Goal: Ask a question: Ask a question

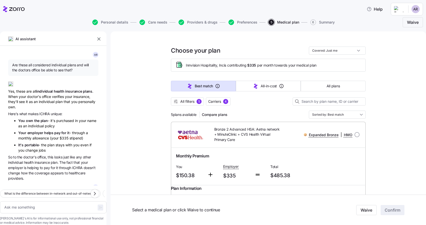
scroll to position [773, 0]
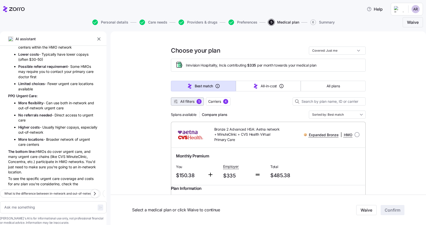
click at [189, 103] on span "All filters" at bounding box center [187, 101] width 14 height 5
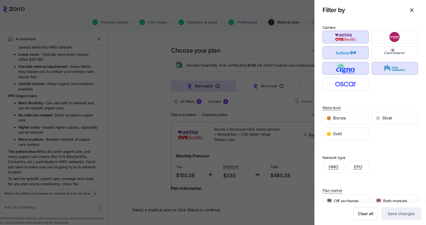
click at [137, 99] on div at bounding box center [213, 112] width 426 height 225
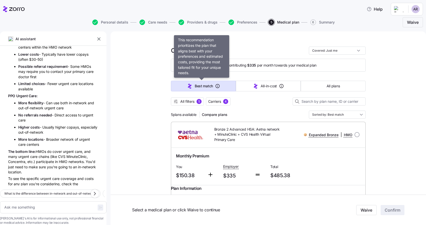
click at [200, 87] on span "Best match" at bounding box center [204, 86] width 18 height 5
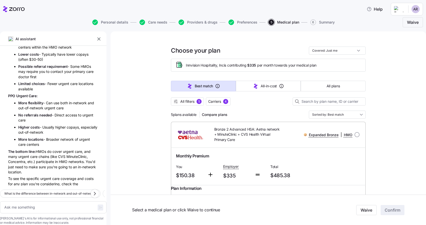
click at [216, 86] on icon "button" at bounding box center [217, 86] width 5 height 5
click at [260, 106] on div at bounding box center [268, 108] width 195 height 5
click at [215, 114] on span "Compare plans" at bounding box center [215, 114] width 26 height 5
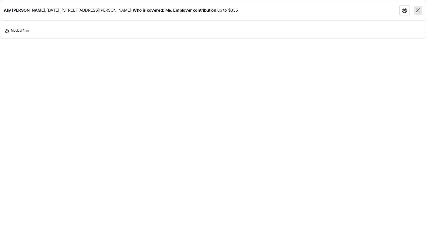
click at [420, 10] on icon "button" at bounding box center [417, 10] width 7 height 7
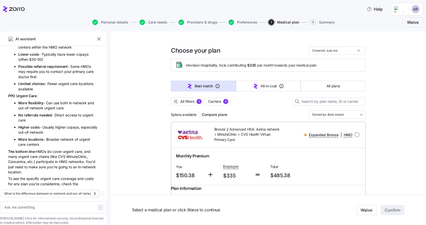
scroll to position [824, 0]
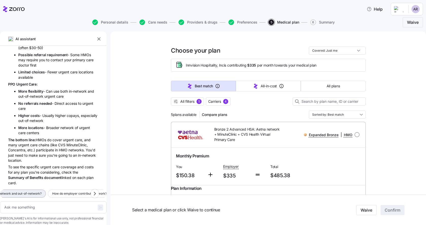
drag, startPoint x: 76, startPoint y: 185, endPoint x: 21, endPoint y: 186, distance: 54.7
drag, startPoint x: 80, startPoint y: 185, endPoint x: 22, endPoint y: 189, distance: 58.1
click at [23, 190] on button "What does HSA eligible mean?" at bounding box center [37, 194] width 52 height 8
drag, startPoint x: 81, startPoint y: 186, endPoint x: 22, endPoint y: 187, distance: 59.0
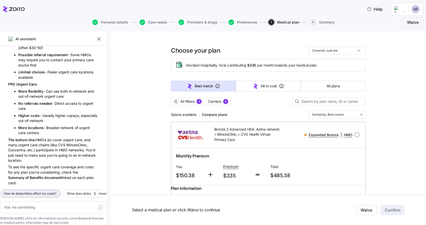
click at [22, 191] on span "How do deductibles affect my costs?" at bounding box center [30, 193] width 52 height 5
drag, startPoint x: 80, startPoint y: 185, endPoint x: -17, endPoint y: 188, distance: 97.3
click at [0, 188] on html "Help Personal details Care needs Providers & drugs Preferences 5 Medical plan 6…" at bounding box center [213, 111] width 426 height 222
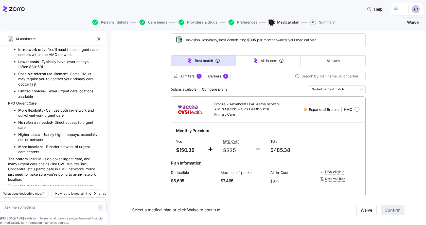
scroll to position [773, 0]
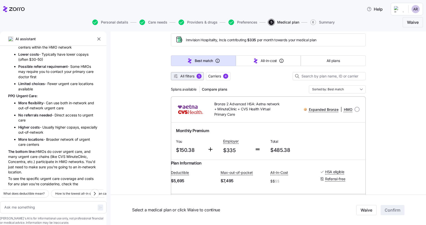
click at [197, 76] on div "5" at bounding box center [198, 76] width 5 height 5
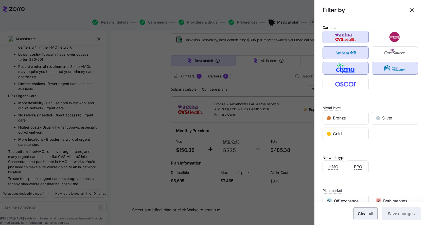
click at [360, 219] on button "Clear all" at bounding box center [365, 213] width 24 height 13
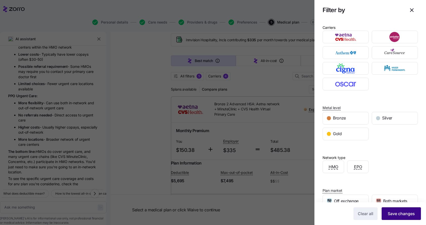
click at [388, 213] on span "Save changes" at bounding box center [400, 214] width 27 height 6
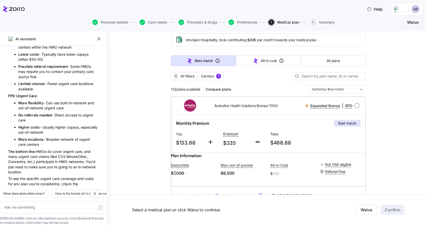
click at [220, 77] on div at bounding box center [213, 112] width 426 height 225
click at [180, 79] on span "All filters" at bounding box center [187, 76] width 14 height 5
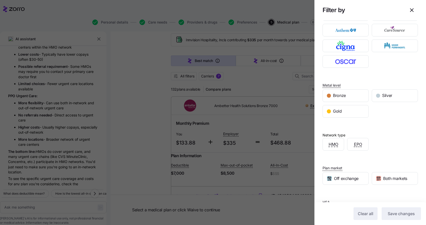
scroll to position [47, 0]
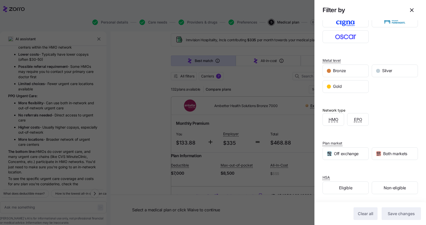
drag, startPoint x: 147, startPoint y: 161, endPoint x: 28, endPoint y: 203, distance: 126.6
click at [147, 161] on div at bounding box center [213, 112] width 426 height 225
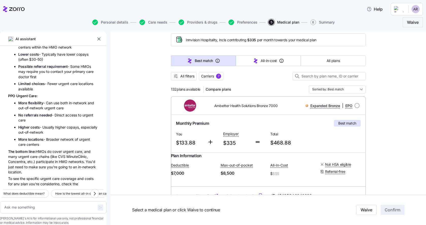
type textarea "x"
click at [28, 202] on div at bounding box center [213, 112] width 426 height 225
click at [21, 201] on textarea at bounding box center [53, 207] width 106 height 12
type textarea "A"
type textarea "x"
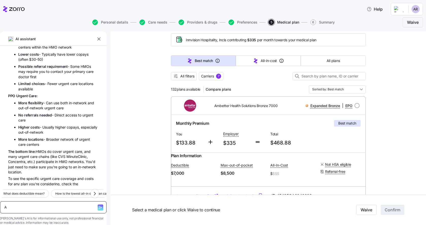
type textarea "Ar"
type textarea "x"
type textarea "Are"
type textarea "x"
type textarea "Are"
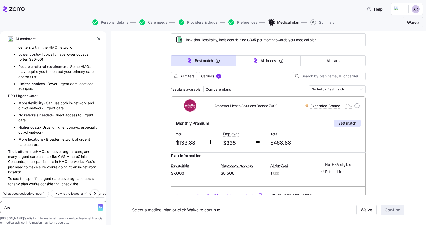
type textarea "x"
type textarea "Are t"
type textarea "x"
type textarea "Are th"
type textarea "x"
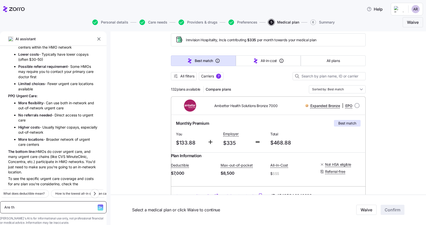
type textarea "Are the"
type textarea "x"
type textarea "Are ther"
type textarea "x"
type textarea "Are there"
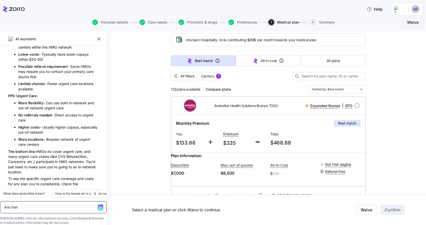
type textarea "x"
type textarea "Are there"
type textarea "x"
type textarea "Are there i"
type textarea "x"
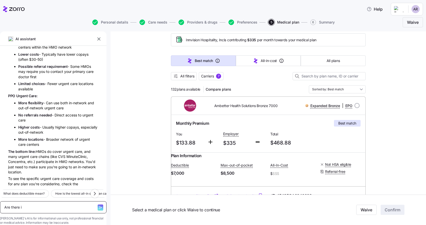
type textarea "Are there in"
type textarea "x"
type textarea "Are there in"
type textarea "x"
type textarea "Are there in P"
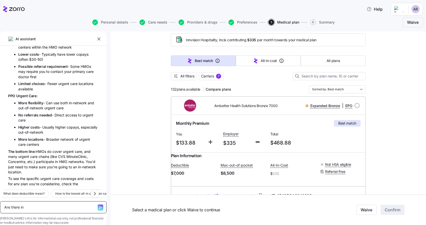
type textarea "x"
type textarea "Are there in PP"
type textarea "x"
type textarea "Are there in PPO"
type textarea "x"
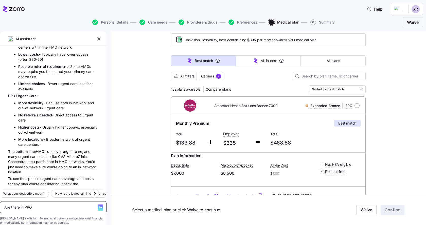
type textarea "Are there in PPO"
type textarea "x"
type textarea "Are there in PPO p"
type textarea "x"
type textarea "Are there in PPO pl"
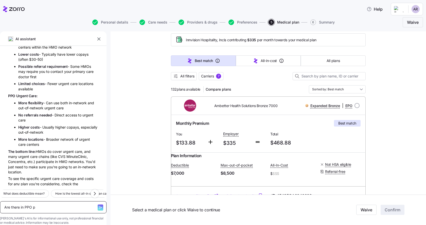
type textarea "x"
type textarea "Are there in PPO pla"
type textarea "x"
type textarea "Are there in PPO plan"
type textarea "x"
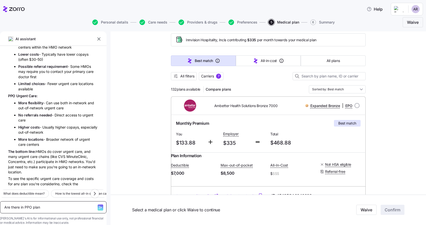
type textarea "Are there in PPO plans"
type textarea "x"
type textarea "Are there in PPO plans"
type textarea "x"
type textarea "Are there in PPO plans a"
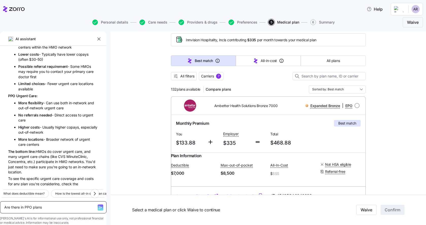
type textarea "x"
type textarea "Are there in PPO plans av"
type textarea "x"
type textarea "Are there in PPO plans ava"
type textarea "x"
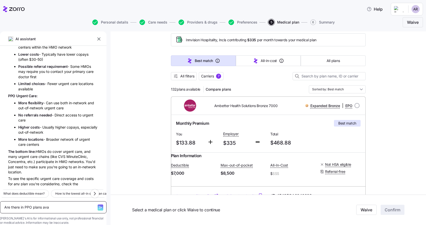
type textarea "Are there in PPO plans avai"
type textarea "x"
type textarea "Are there in PPO plans avail"
type textarea "x"
type textarea "Are there in PPO plans availa"
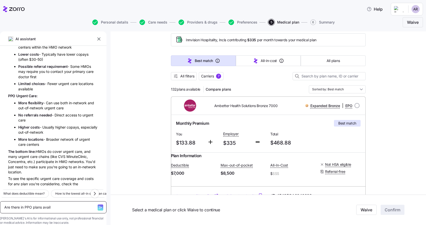
type textarea "x"
type textarea "Are there in PPO plans availab"
type textarea "x"
type textarea "Are there in PPO plans availabl"
type textarea "x"
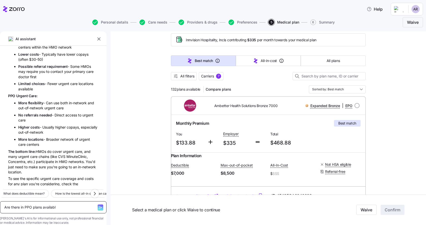
type textarea "Are there in PPO plans available"
type textarea "x"
type textarea "Are there in PPO plans available"
type textarea "x"
type textarea "Are there in PPO plans available i"
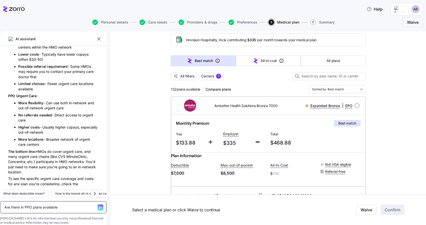
type textarea "x"
type textarea "Are there in PPO plans available in"
type textarea "x"
type textarea "Are there in PPO plans available in"
type textarea "x"
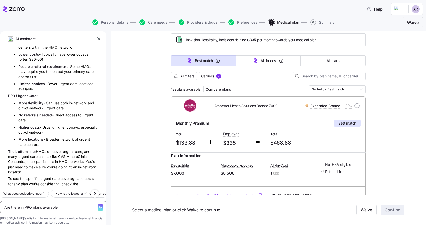
type textarea "Are there in PPO plans available in z"
type textarea "x"
type textarea "Are there in PPO plans available in zo"
type textarea "x"
type textarea "Are there in PPO plans available in zor"
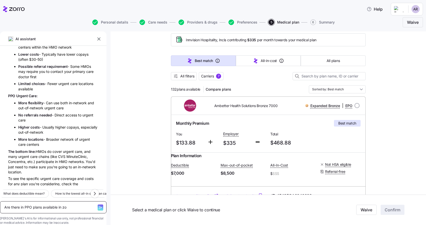
type textarea "x"
type textarea "Are there in PPO plans available in zoro"
type textarea "x"
type textarea "Are there in PPO plans available in zor"
type textarea "x"
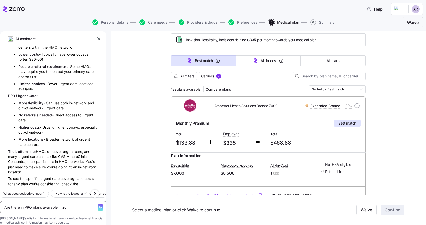
type textarea "Are there in PPO plans available in zorr"
type textarea "x"
type textarea "Are there in PPO plans available in zorro"
type textarea "x"
type textarea "Are there in PPO plans available in zorro?"
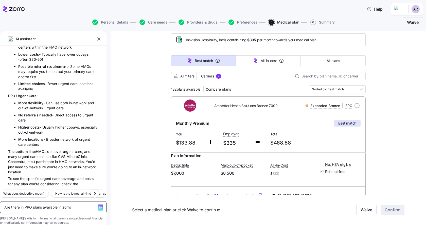
type textarea "x"
type textarea "Are there in PPO plans available in zorro?"
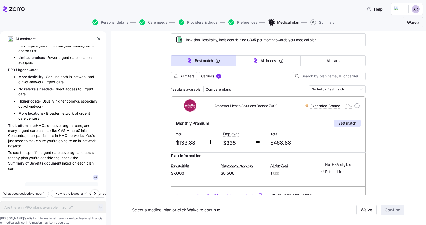
scroll to position [876, 0]
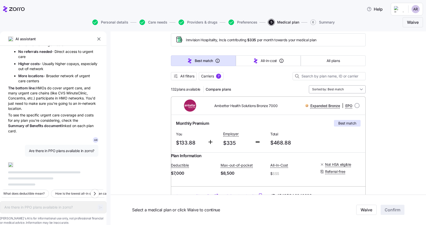
click at [337, 90] on input "Sorted by: Best match" at bounding box center [336, 89] width 57 height 8
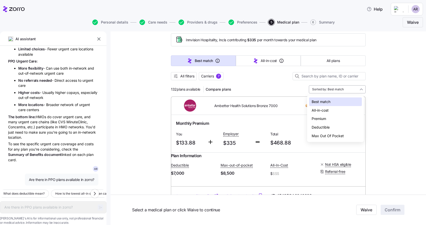
scroll to position [847, 0]
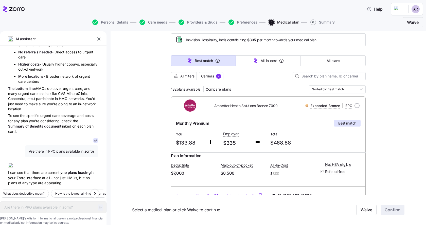
click at [272, 82] on div at bounding box center [268, 82] width 195 height 5
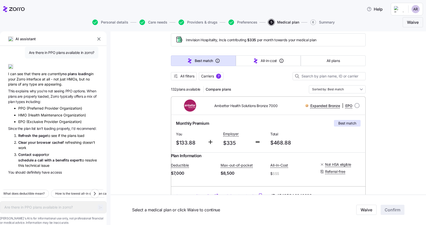
type textarea "x"
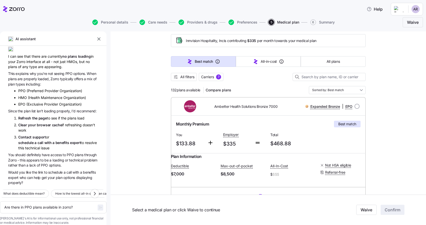
scroll to position [25, 0]
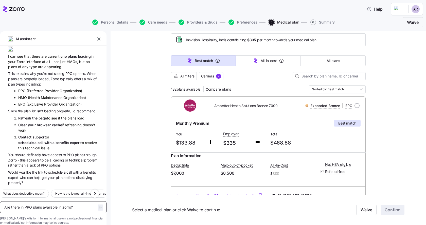
click at [25, 201] on textarea "Are there in PPO plans available in zorro?" at bounding box center [53, 207] width 106 height 12
type textarea "y"
type textarea "x"
type textarea "ye"
type textarea "x"
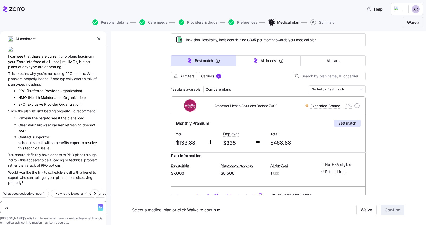
type textarea "yes"
type textarea "x"
type textarea "yes"
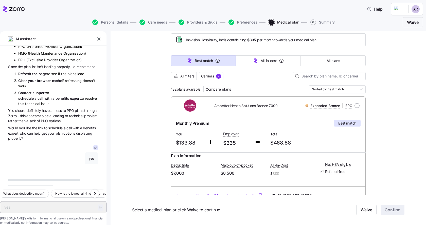
scroll to position [1049, 0]
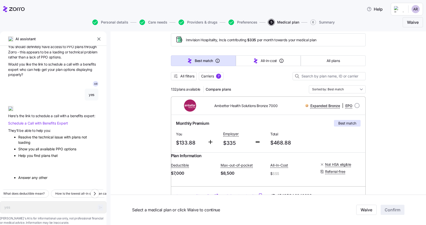
type textarea "x"
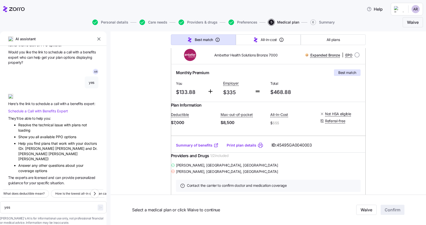
scroll to position [1117, 0]
click at [30, 109] on span "Call" at bounding box center [31, 111] width 7 height 4
